Goal: Transaction & Acquisition: Purchase product/service

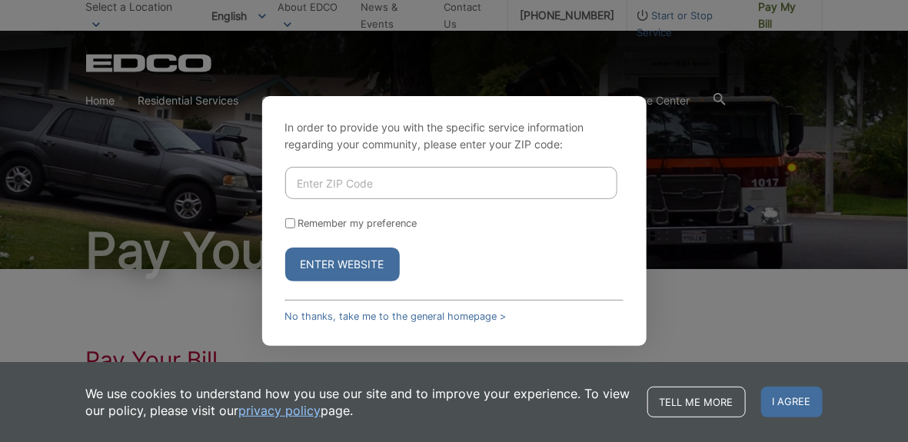
click at [423, 182] on input "Enter ZIP Code" at bounding box center [451, 183] width 332 height 32
type input "92064"
click at [335, 261] on button "Enter Website" at bounding box center [342, 264] width 115 height 34
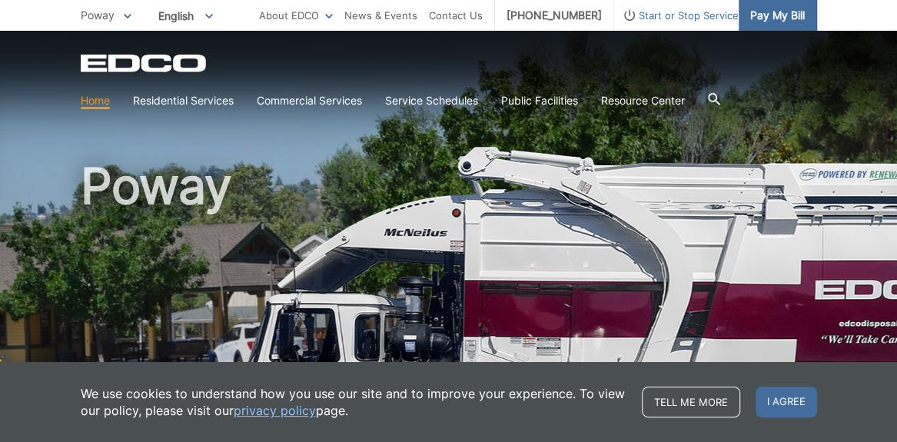
click at [782, 12] on span "Pay My Bill" at bounding box center [777, 15] width 55 height 17
click at [773, 22] on span "Pay My Bill" at bounding box center [777, 15] width 55 height 17
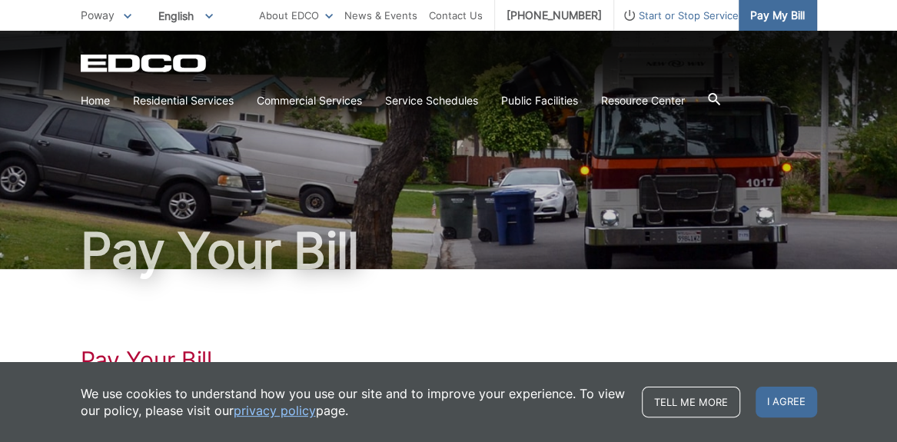
click at [758, 21] on span "Pay My Bill" at bounding box center [777, 15] width 55 height 17
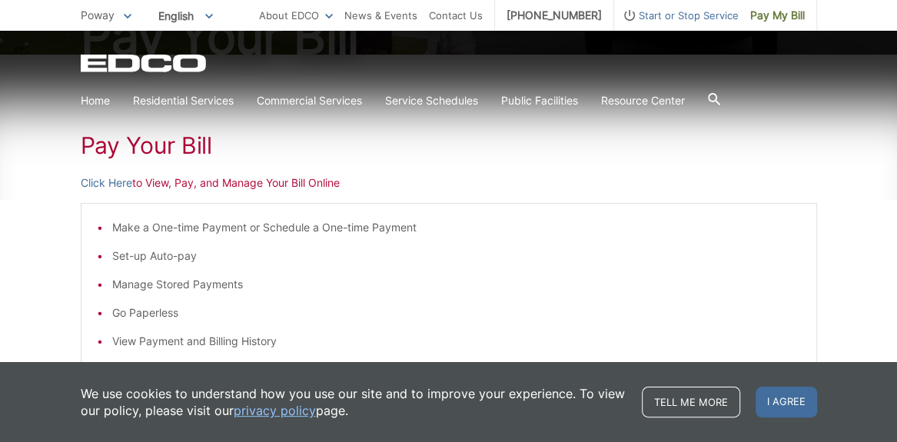
scroll to position [215, 0]
click at [779, 391] on span "I agree" at bounding box center [785, 402] width 61 height 31
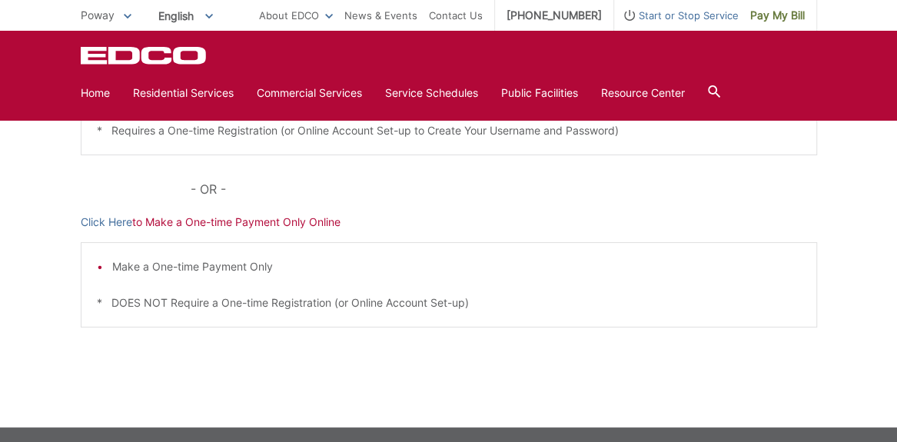
scroll to position [75, 0]
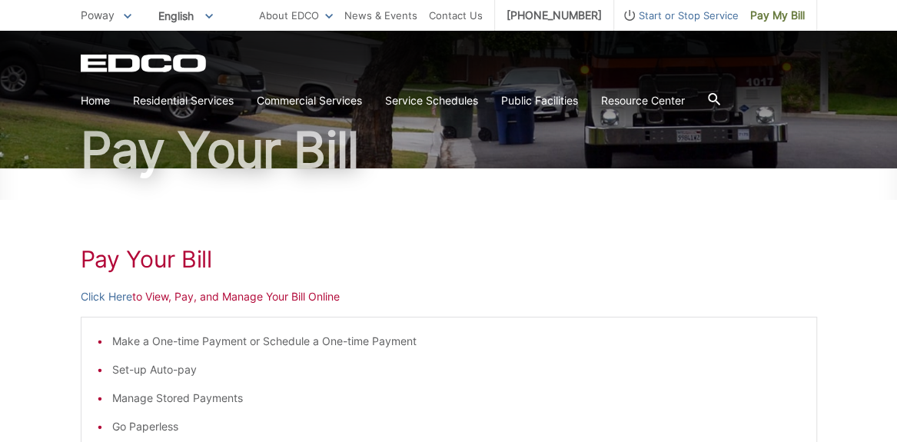
scroll to position [123, 0]
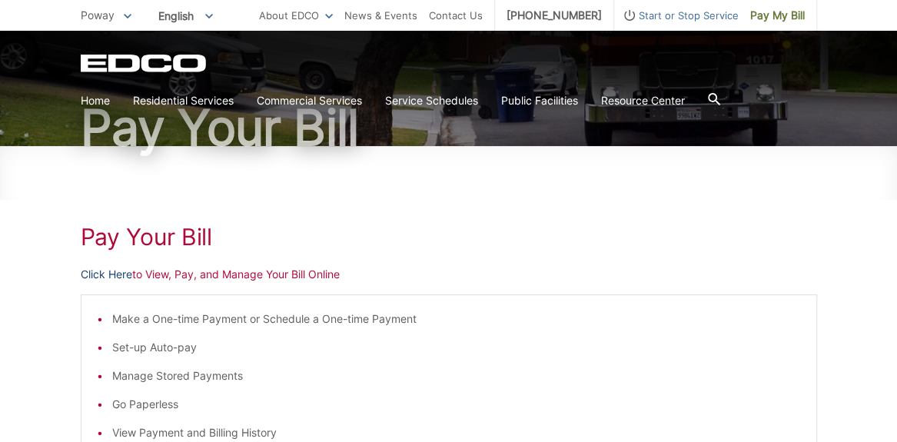
click at [105, 274] on link "Click Here" at bounding box center [106, 274] width 51 height 17
